Goal: Task Accomplishment & Management: Manage account settings

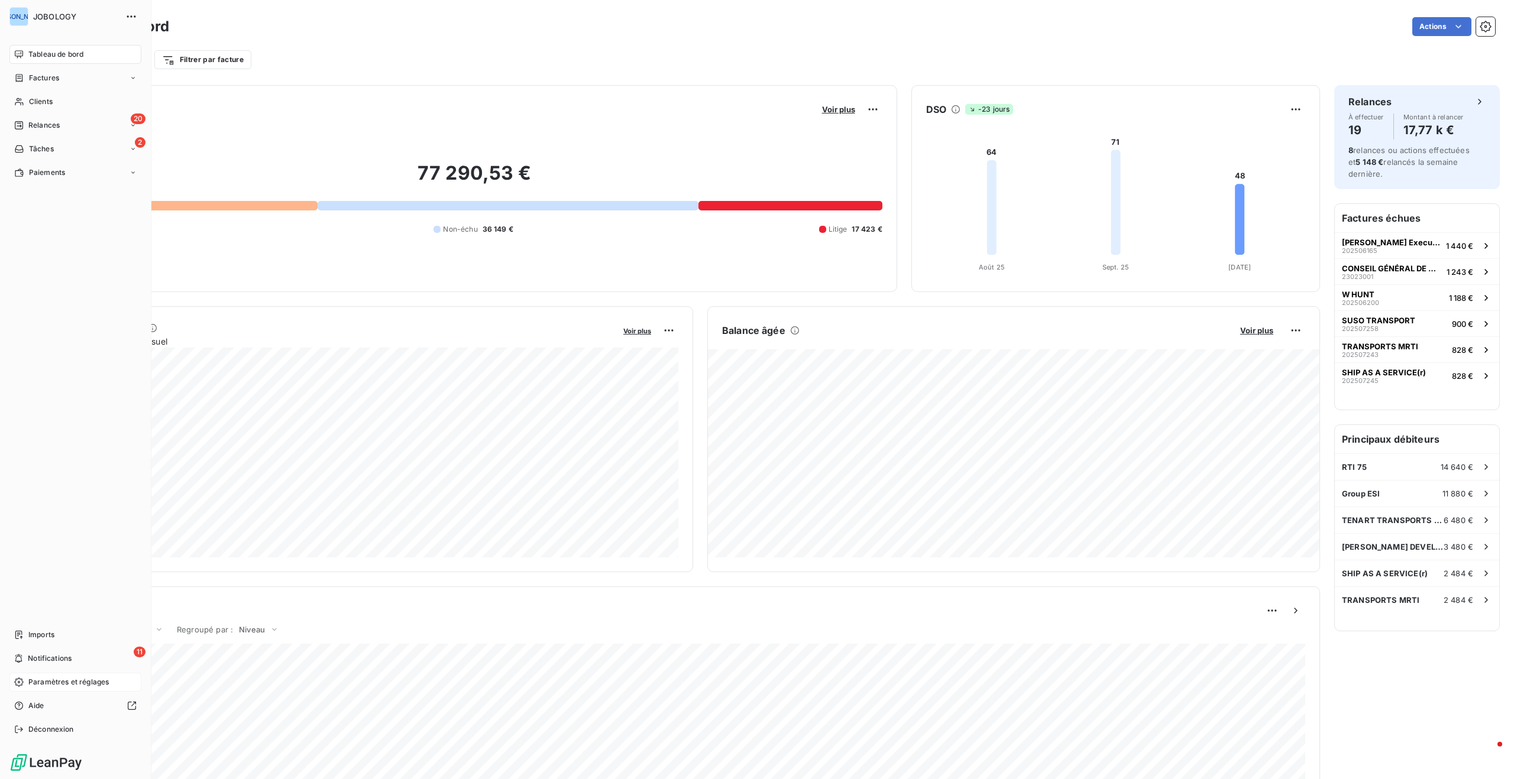
click at [62, 681] on span "Paramètres et réglages" at bounding box center [68, 682] width 80 height 11
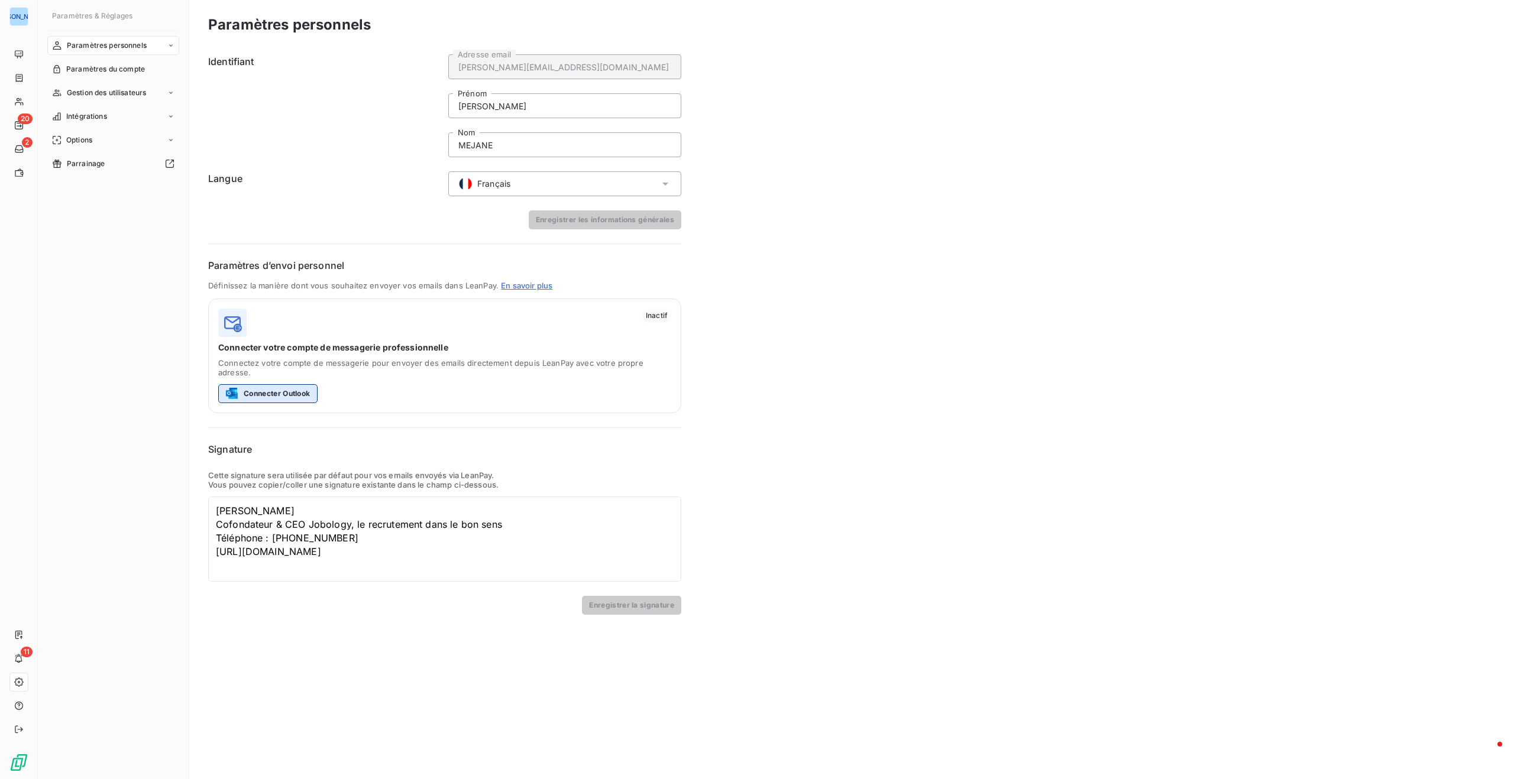
click at [259, 384] on button "Connecter Outlook" at bounding box center [267, 393] width 99 height 19
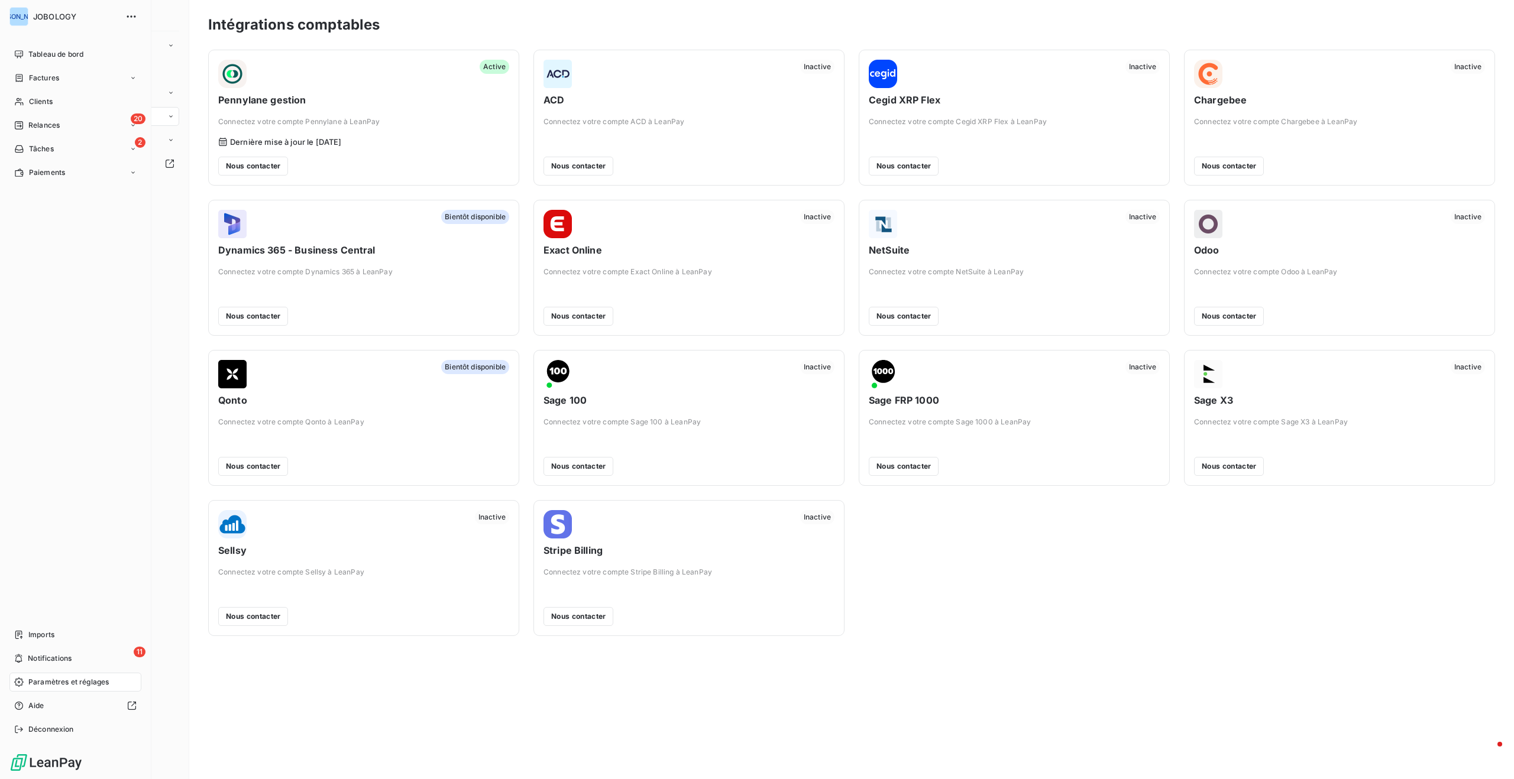
click at [47, 683] on span "Paramètres et réglages" at bounding box center [68, 682] width 80 height 11
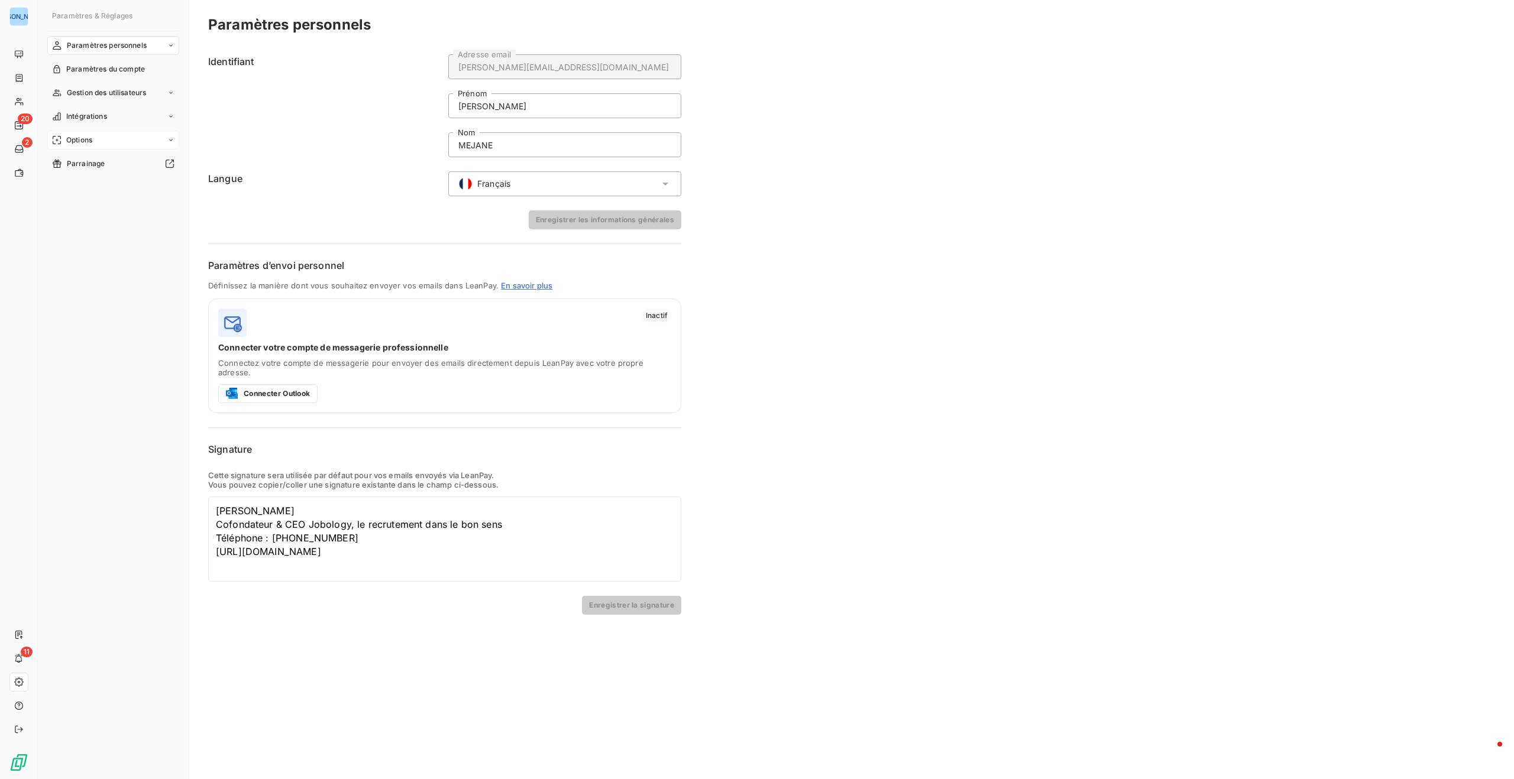
click at [96, 138] on div "Options" at bounding box center [113, 140] width 132 height 19
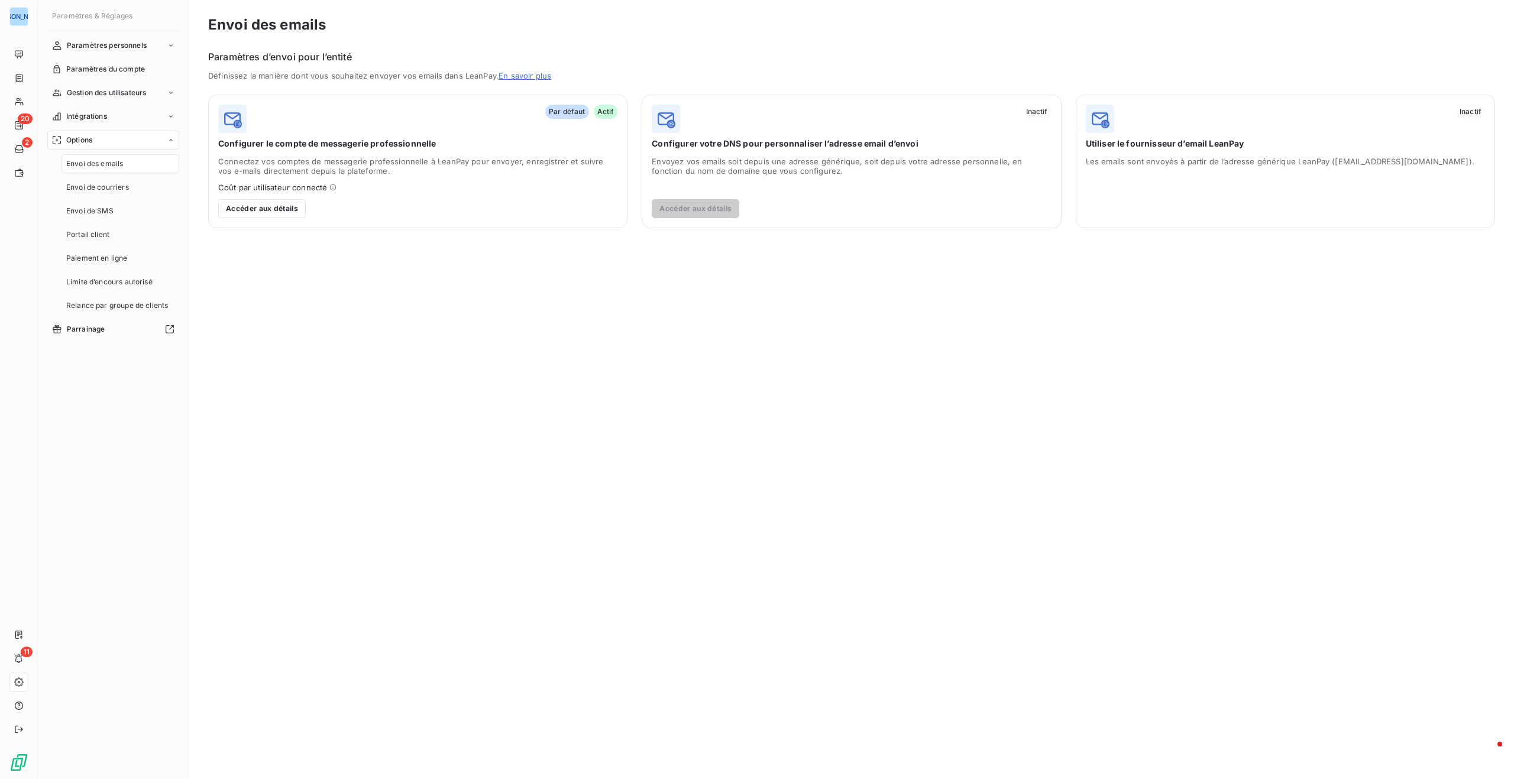
drag, startPoint x: 847, startPoint y: 139, endPoint x: 752, endPoint y: 171, distance: 100.4
click at [847, 139] on span "Configurer votre DNS pour personnaliser l’adresse email d’envoi" at bounding box center [851, 144] width 399 height 12
click at [258, 204] on button "Accéder aux détails" at bounding box center [262, 208] width 88 height 19
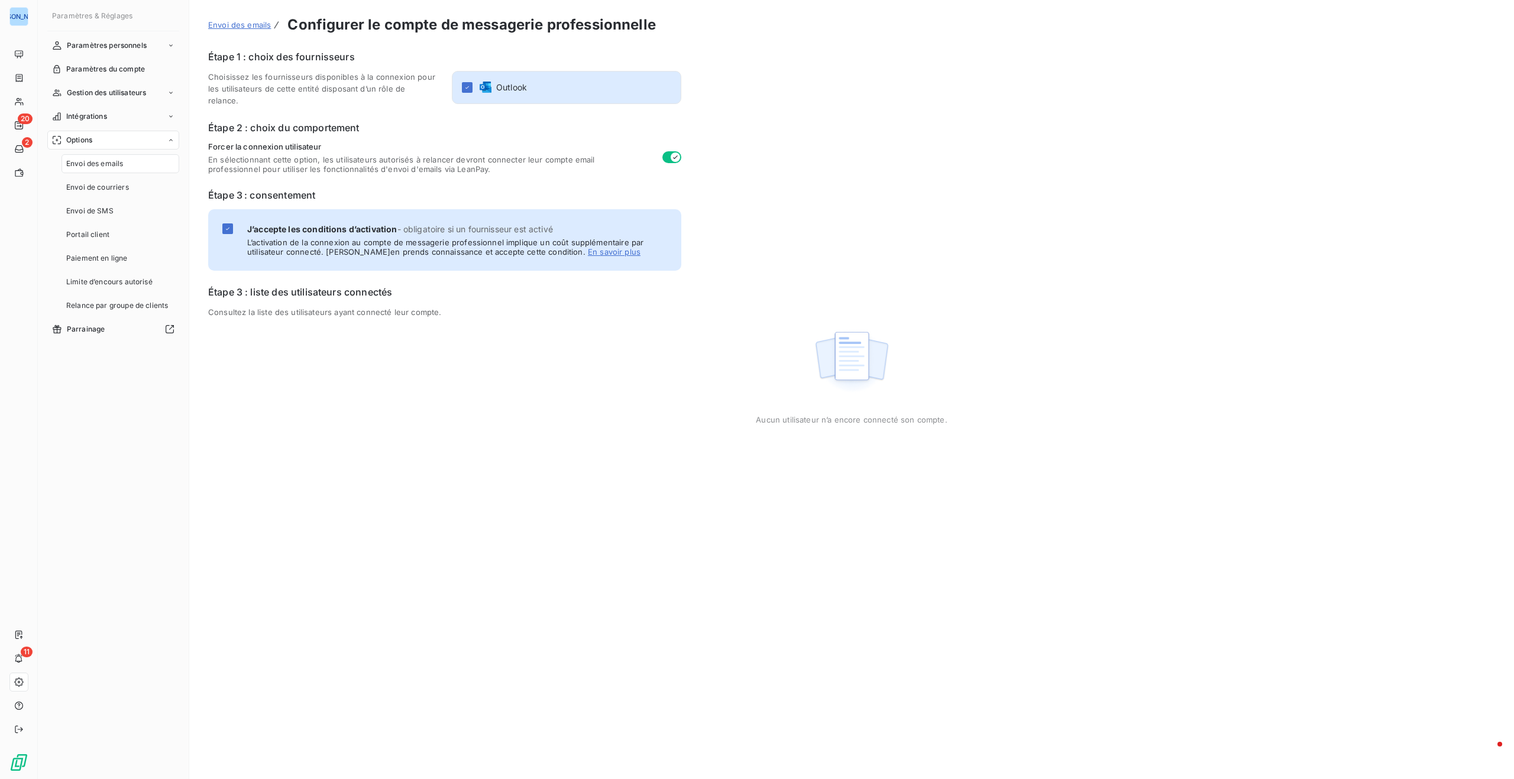
click at [669, 151] on button "button" at bounding box center [671, 157] width 19 height 12
click at [241, 756] on button "Enregistrer" at bounding box center [250, 758] width 84 height 25
click at [95, 140] on div "Options" at bounding box center [113, 140] width 132 height 19
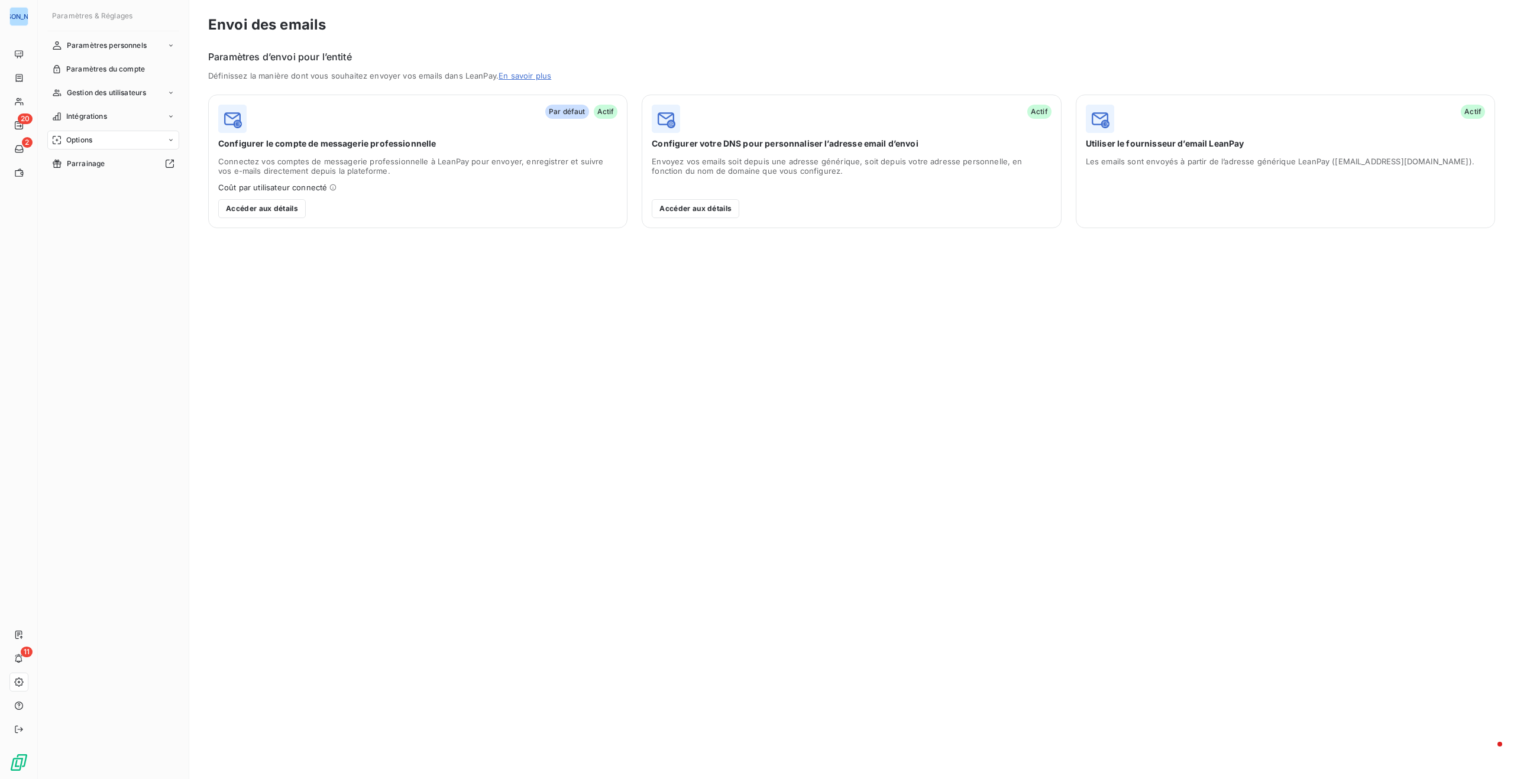
click at [711, 209] on button "Accéder aux détails" at bounding box center [696, 208] width 88 height 19
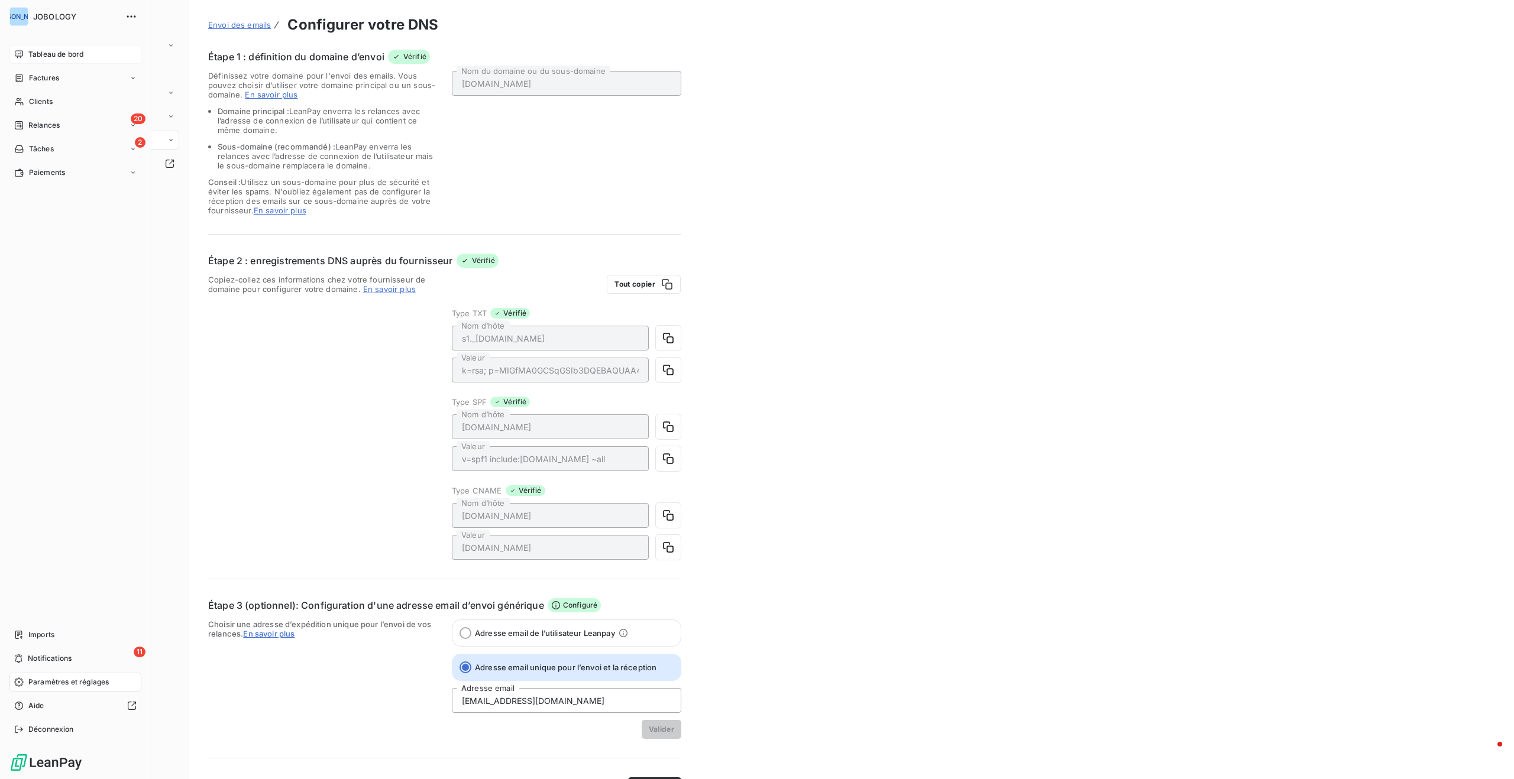
click at [22, 50] on icon at bounding box center [18, 54] width 9 height 9
